Goal: Task Accomplishment & Management: Manage account settings

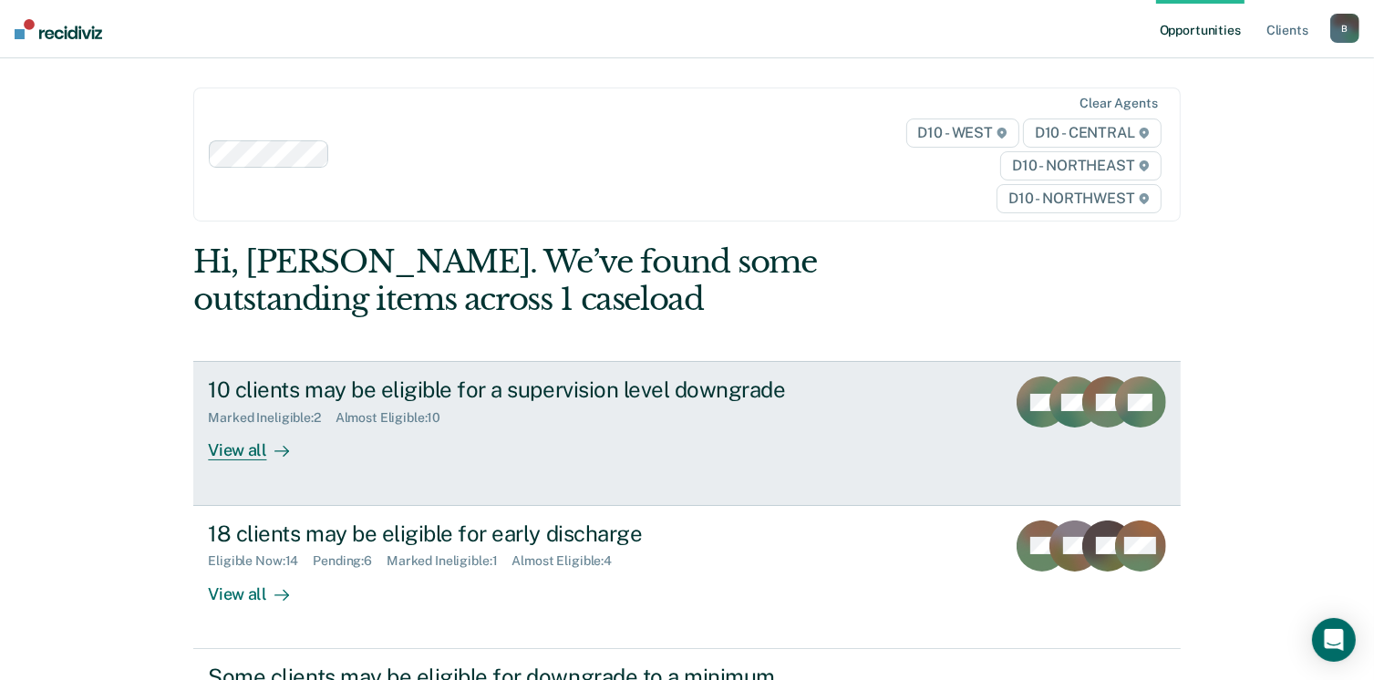
click at [240, 449] on div "View all" at bounding box center [259, 444] width 102 height 36
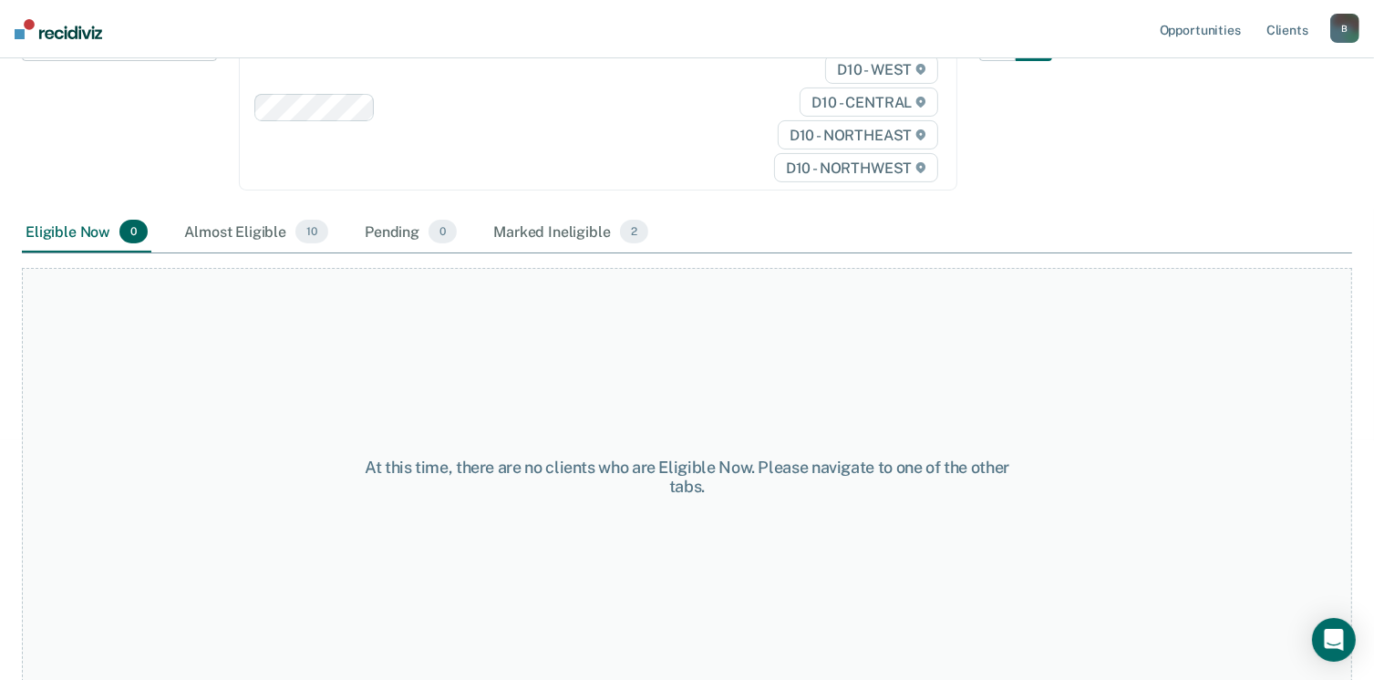
scroll to position [257, 0]
click at [255, 231] on div "Almost Eligible 10" at bounding box center [256, 231] width 151 height 40
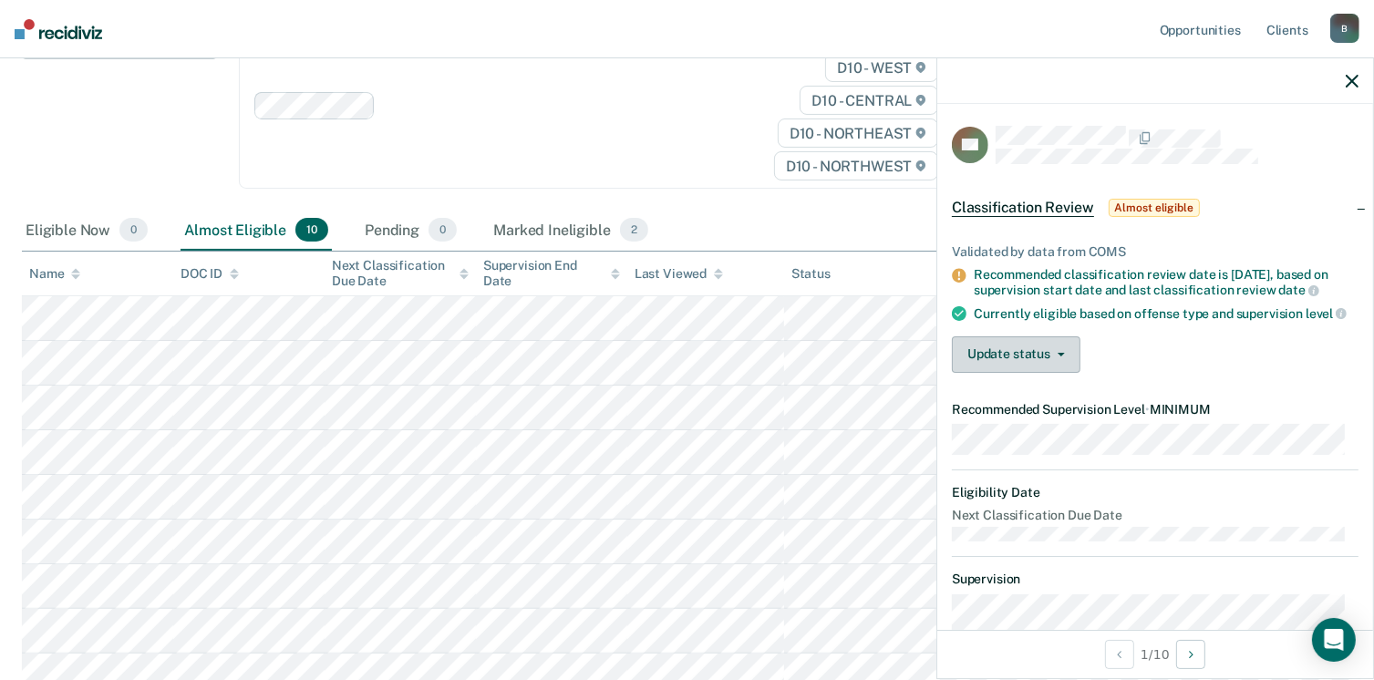
click at [1064, 368] on button "Update status" at bounding box center [1016, 354] width 129 height 36
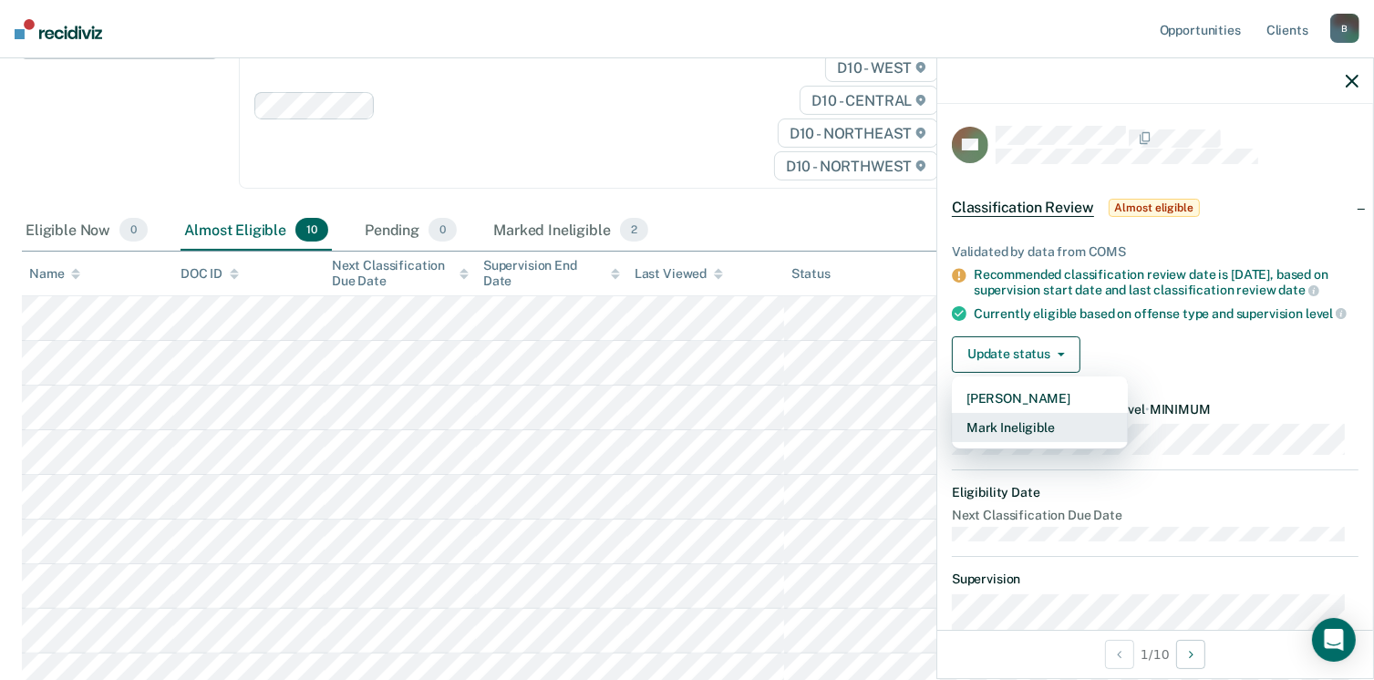
click at [1008, 439] on button "Mark Ineligible" at bounding box center [1040, 427] width 176 height 29
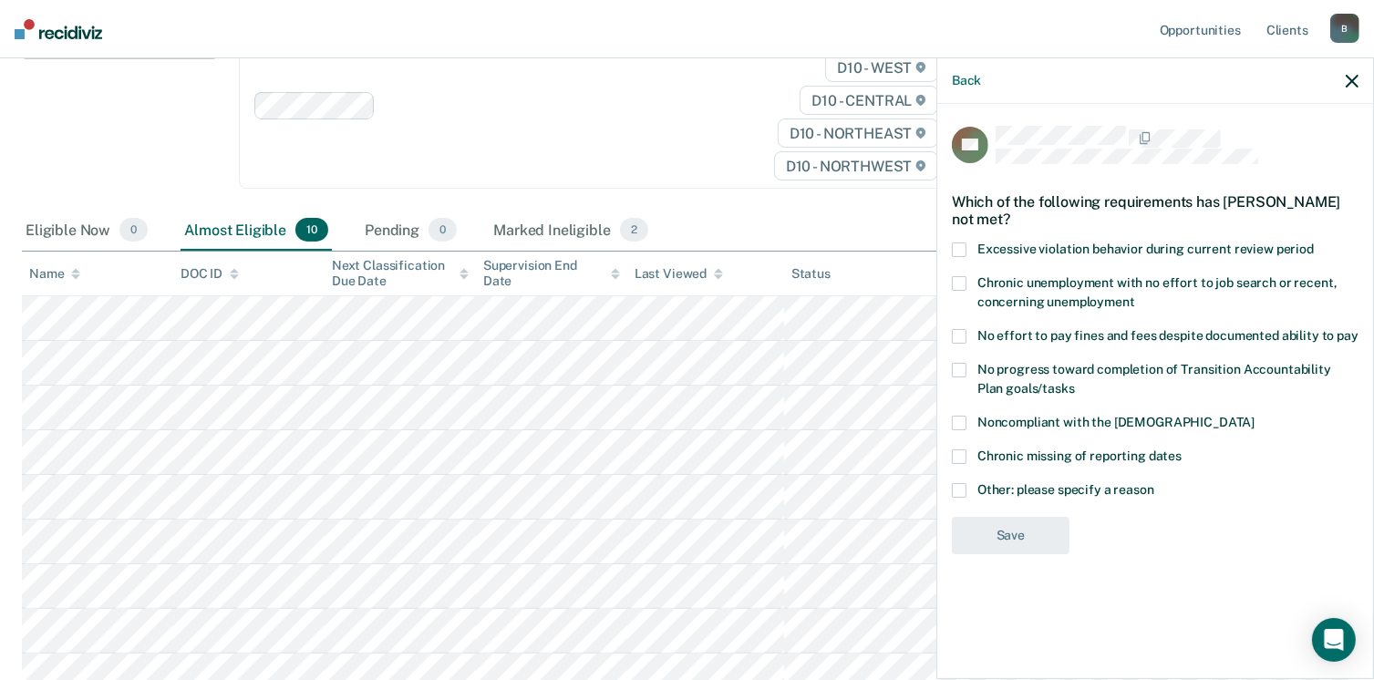
click at [957, 335] on span at bounding box center [959, 336] width 15 height 15
click at [1358, 329] on input "No effort to pay fines and fees despite documented ability to pay" at bounding box center [1358, 329] width 0 height 0
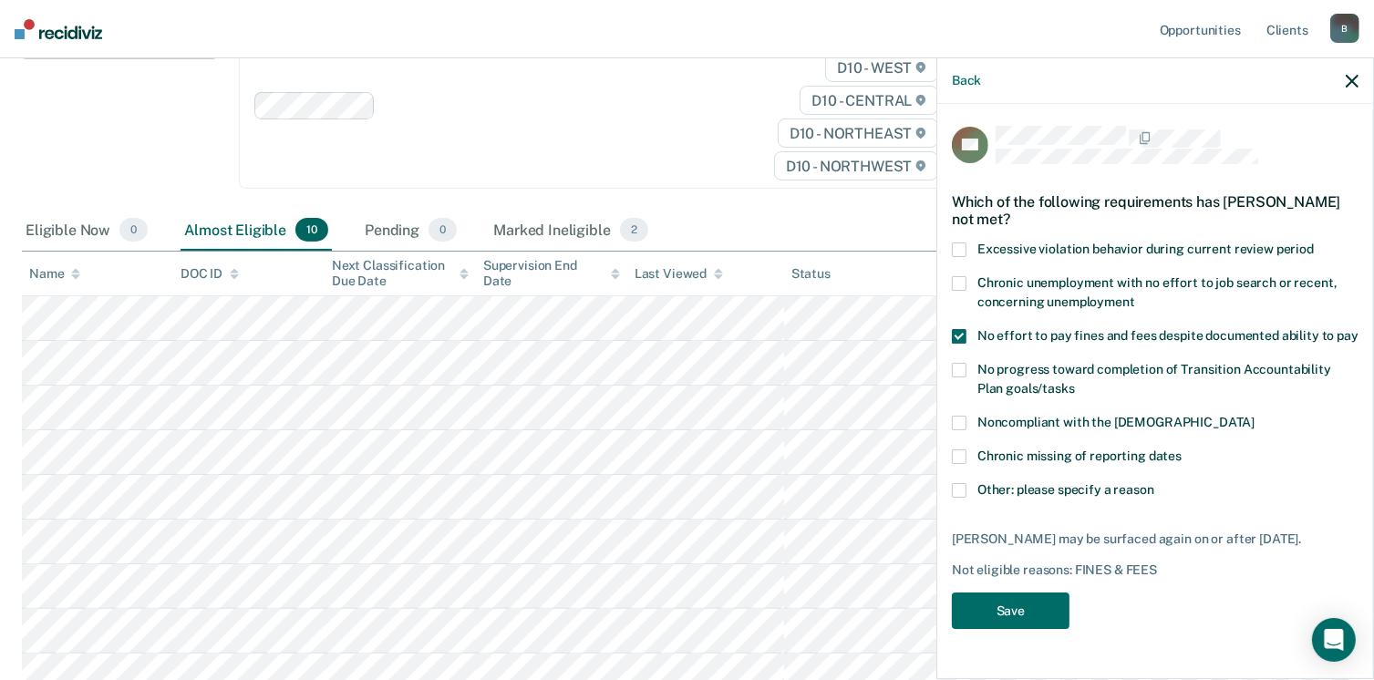
click at [959, 374] on span at bounding box center [959, 370] width 15 height 15
click at [1075, 382] on input "No progress toward completion of Transition Accountability Plan goals/tasks" at bounding box center [1075, 382] width 0 height 0
click at [960, 421] on span at bounding box center [959, 423] width 15 height 15
click at [1254, 416] on input "Noncompliant with the [DEMOGRAPHIC_DATA]" at bounding box center [1254, 416] width 0 height 0
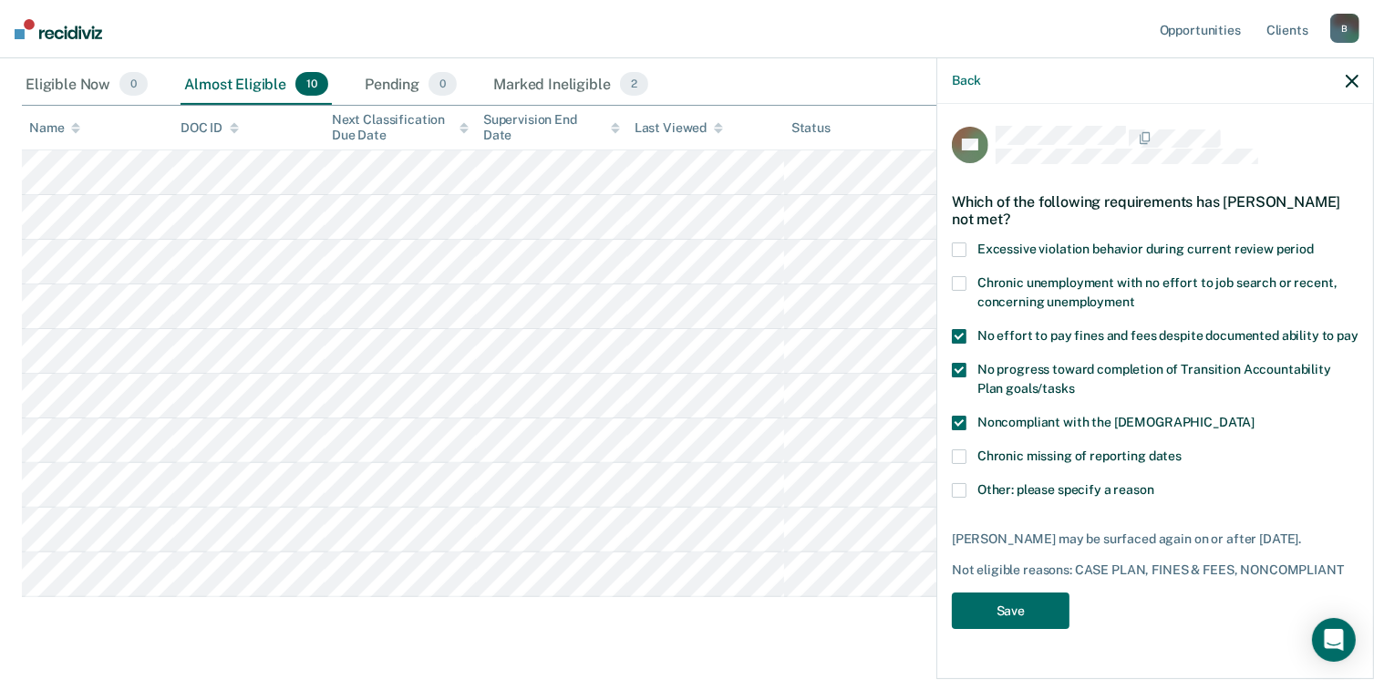
scroll to position [407, 0]
click at [1015, 620] on button "Save" at bounding box center [1011, 611] width 118 height 37
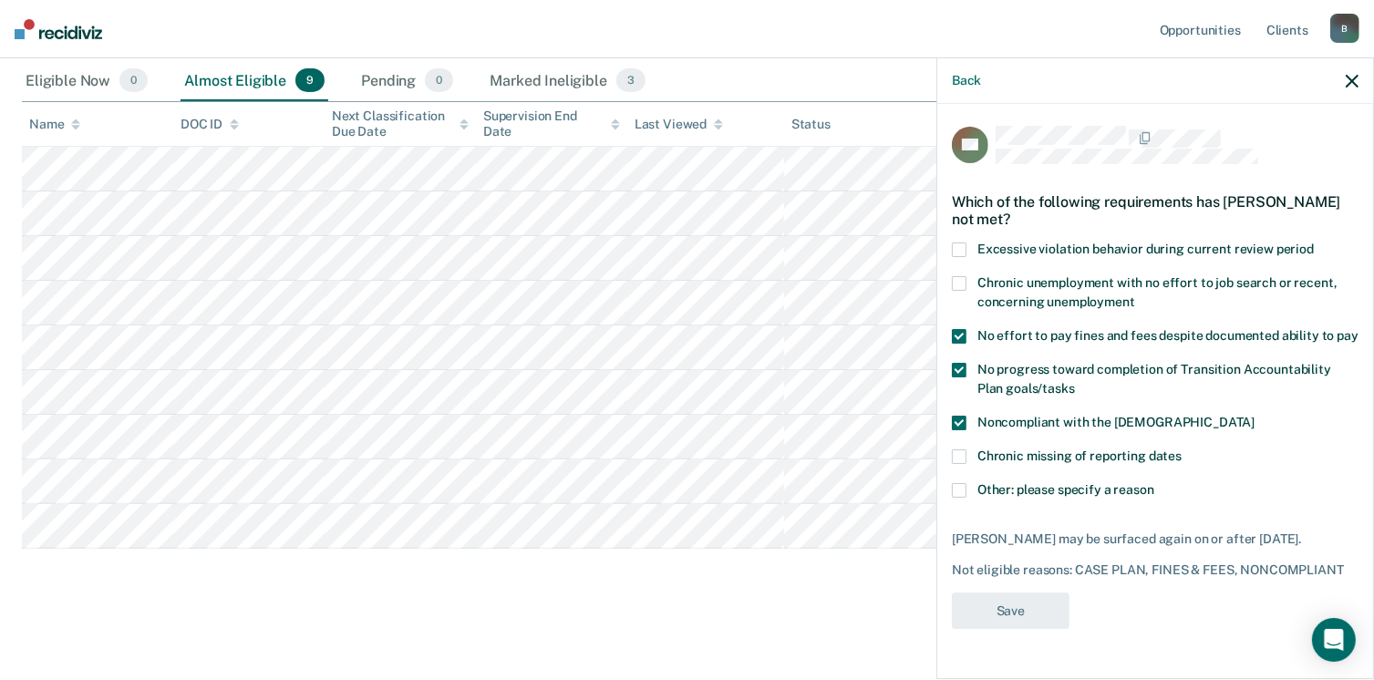
scroll to position [405, 0]
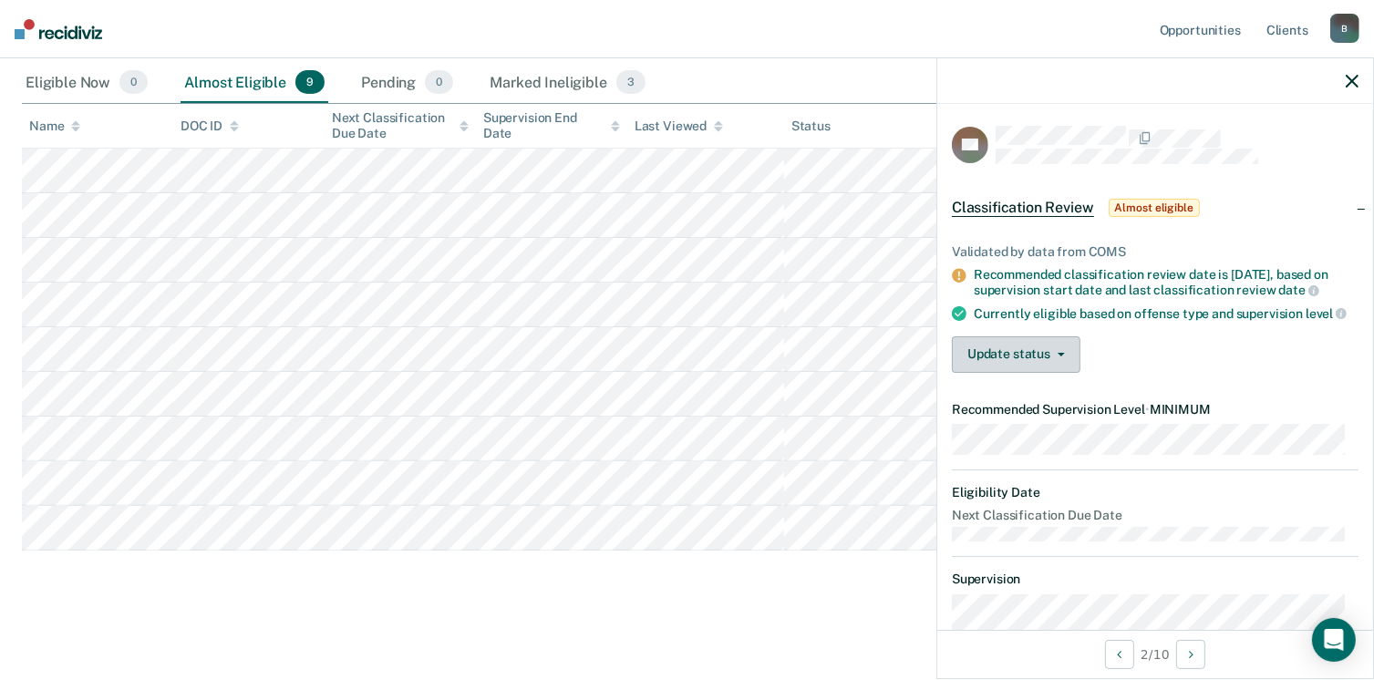
click at [1061, 356] on icon "button" at bounding box center [1060, 355] width 7 height 4
click at [1104, 345] on div "Validated by data from COMS Recommended classification review date is [DATE], b…" at bounding box center [1155, 301] width 436 height 172
click at [433, 578] on div "Classification Review This alert helps staff identify clients due or overdue fo…" at bounding box center [687, 162] width 1330 height 882
click at [1064, 373] on button "Update status" at bounding box center [1016, 354] width 129 height 36
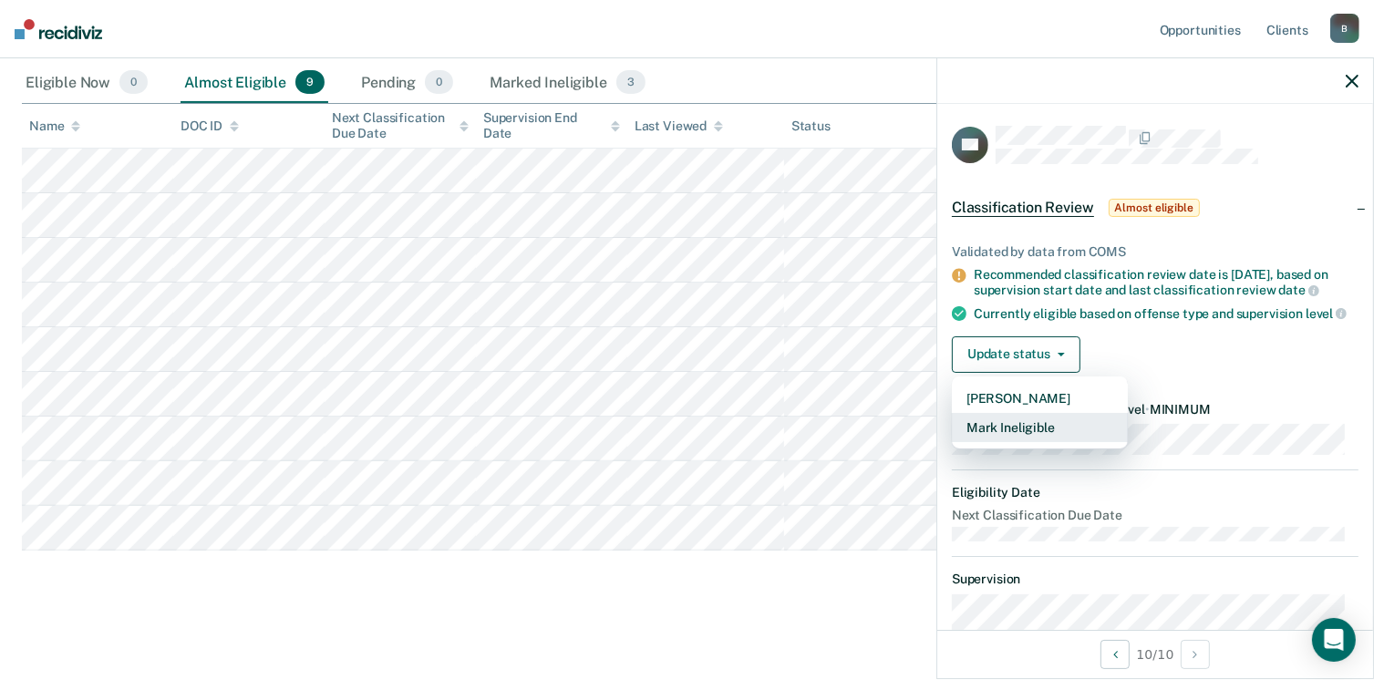
click at [999, 442] on button "Mark Ineligible" at bounding box center [1040, 427] width 176 height 29
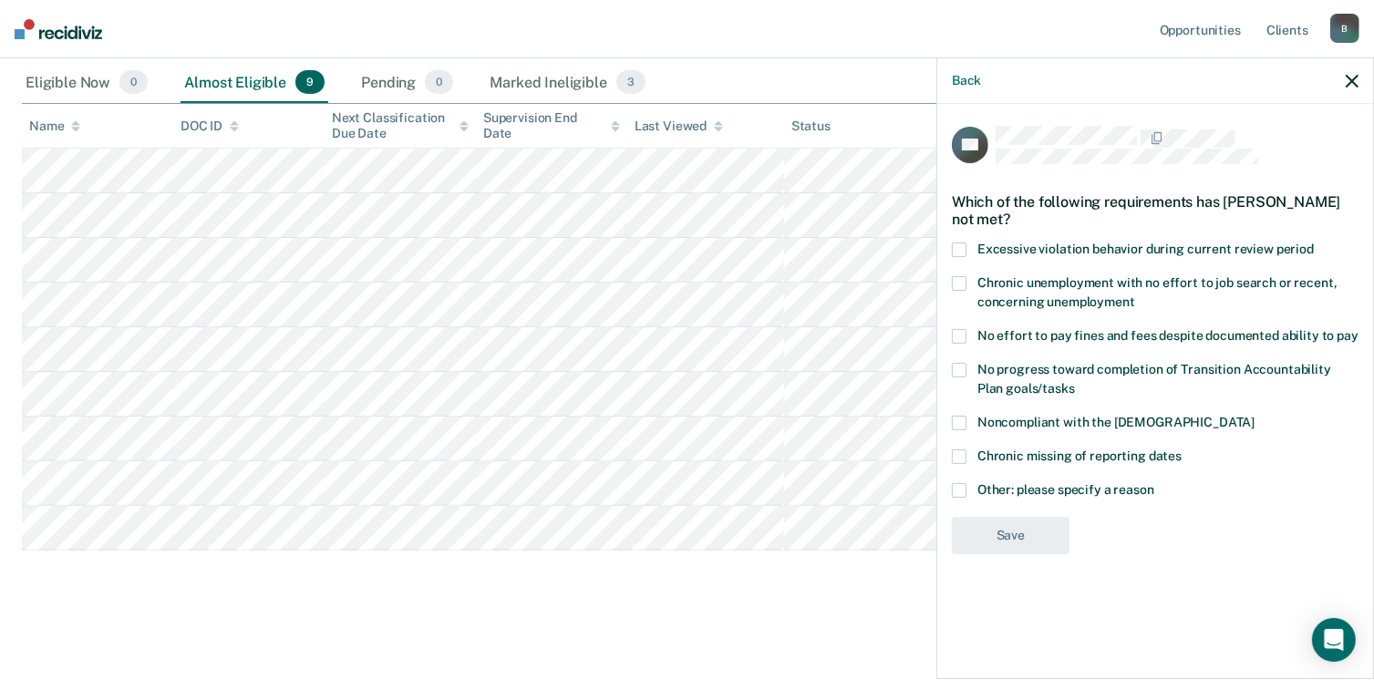
click at [959, 366] on span at bounding box center [959, 370] width 15 height 15
click at [1075, 382] on input "No progress toward completion of Transition Accountability Plan goals/tasks" at bounding box center [1075, 382] width 0 height 0
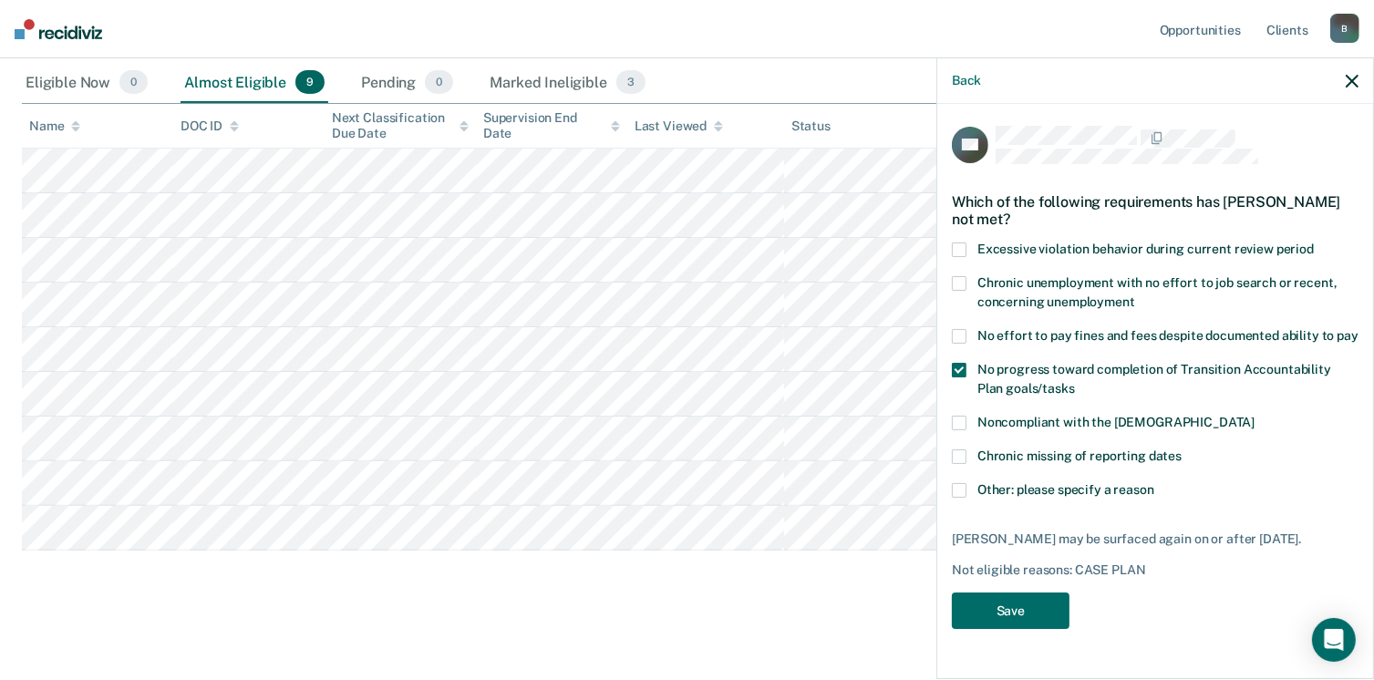
click at [956, 424] on span at bounding box center [959, 423] width 15 height 15
click at [1254, 416] on input "Noncompliant with the [DEMOGRAPHIC_DATA]" at bounding box center [1254, 416] width 0 height 0
click at [1010, 606] on button "Save" at bounding box center [1011, 611] width 118 height 37
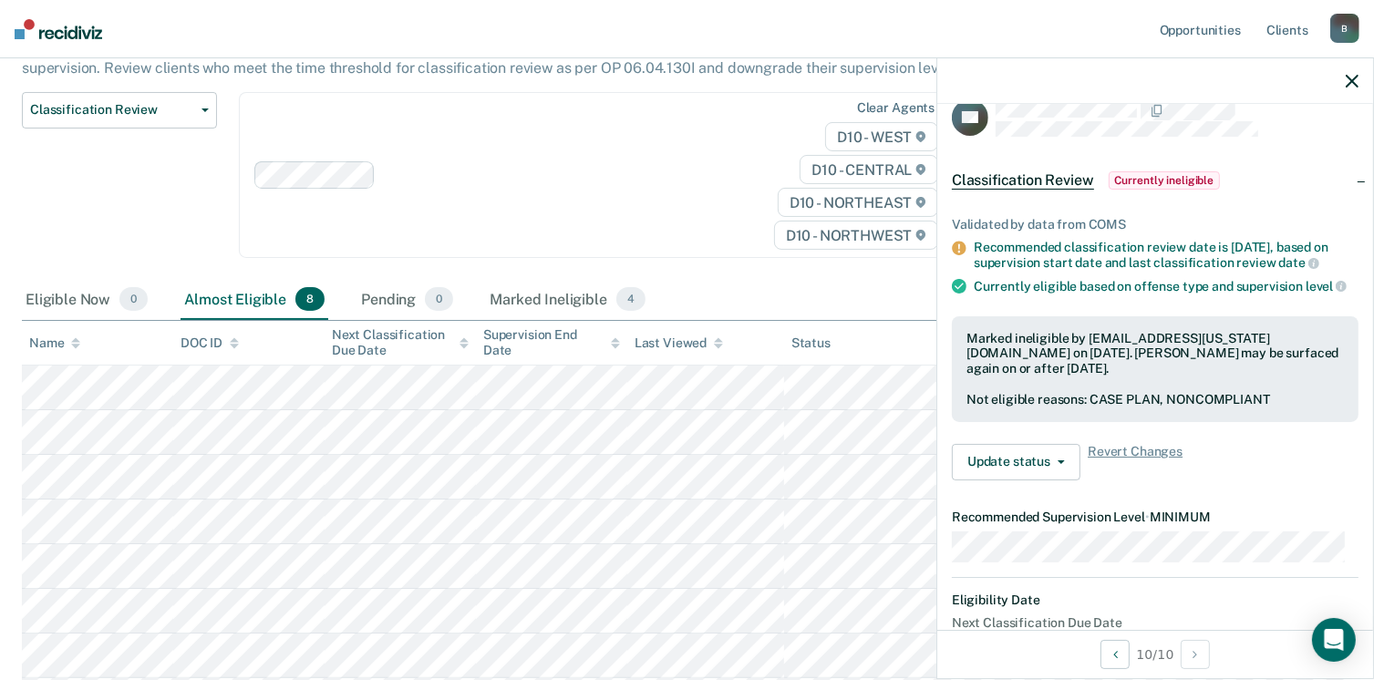
scroll to position [0, 0]
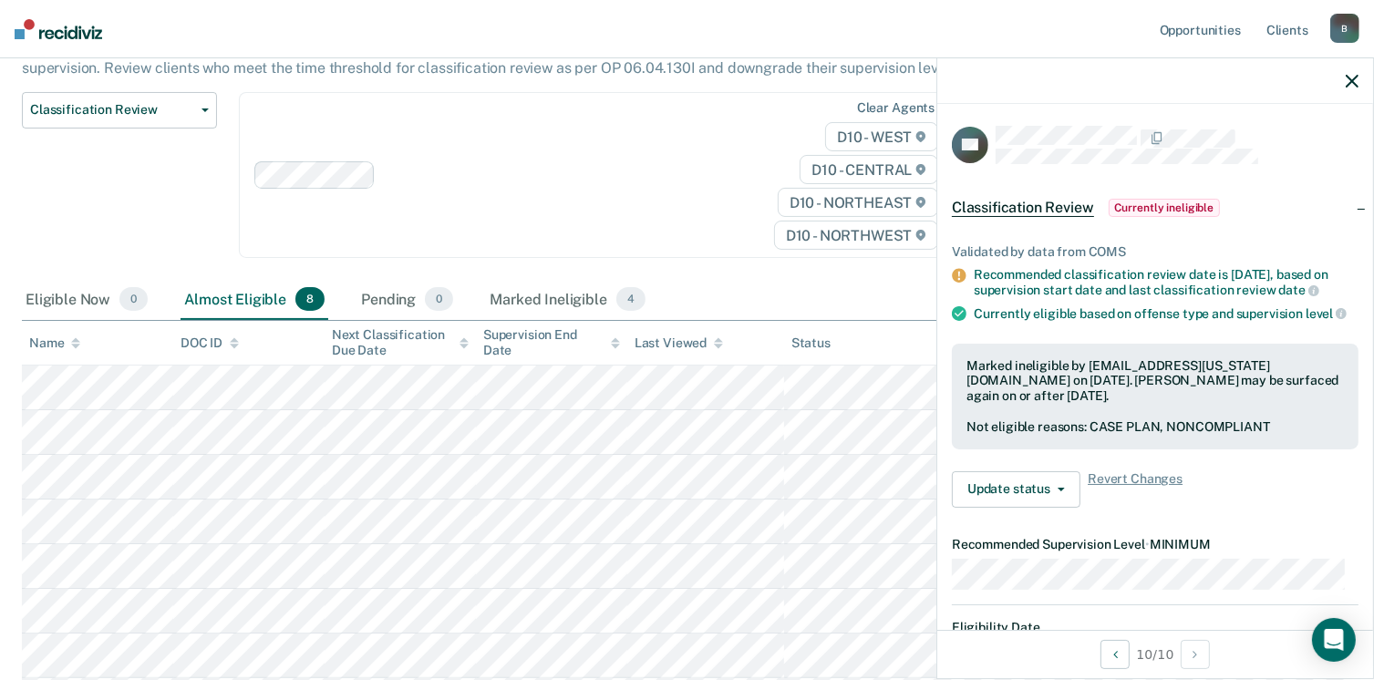
click at [1356, 74] on button "button" at bounding box center [1352, 80] width 13 height 15
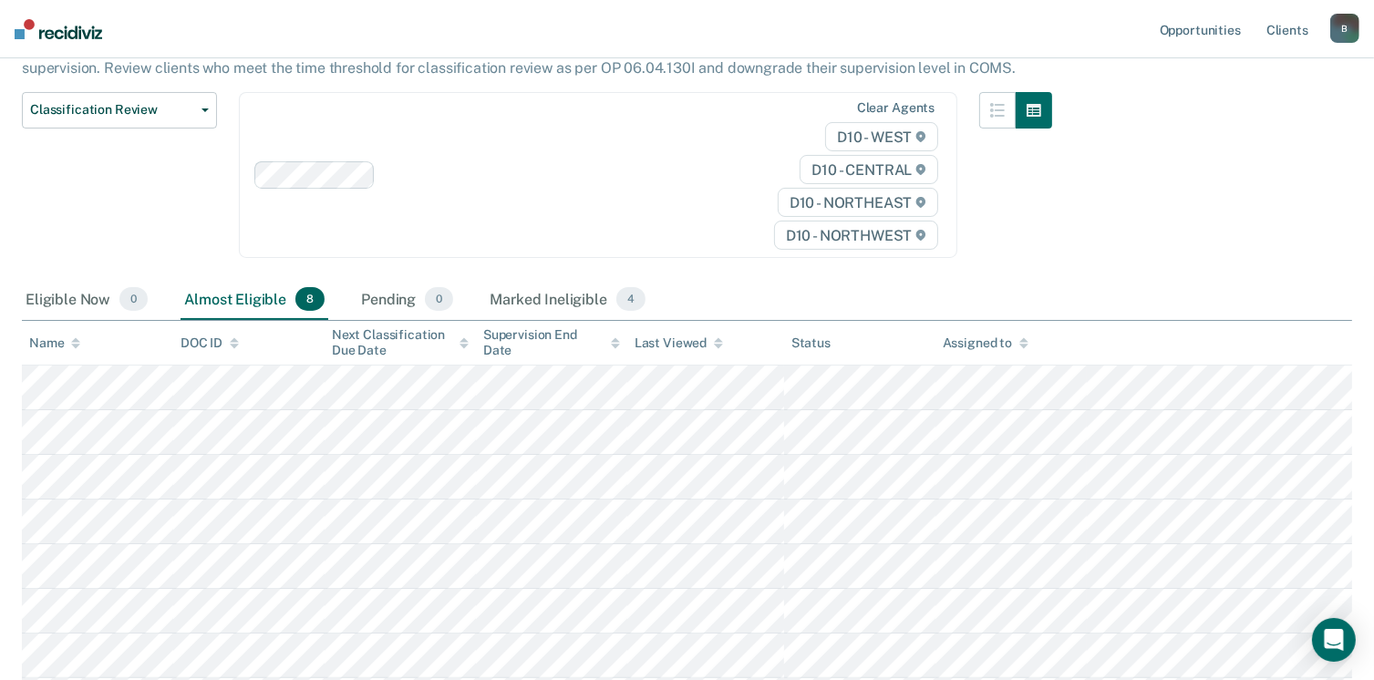
click at [1339, 30] on div "B" at bounding box center [1344, 28] width 29 height 29
click at [1218, 118] on link "Log Out" at bounding box center [1271, 119] width 147 height 15
